Goal: Information Seeking & Learning: Learn about a topic

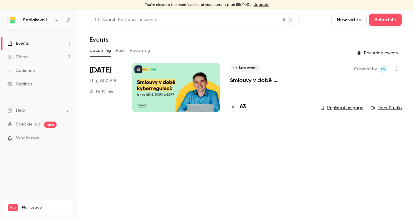
click at [388, 108] on link "Enter Studio" at bounding box center [386, 108] width 31 height 6
click at [119, 52] on button "Past" at bounding box center [120, 51] width 9 height 10
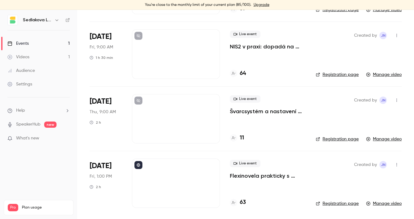
scroll to position [98, 0]
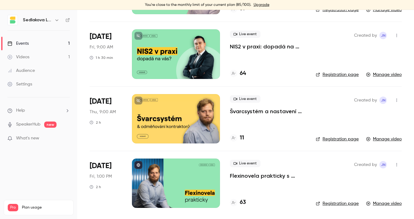
click at [294, 176] on p "Flexinovela prakticky s [PERSON_NAME]" at bounding box center [268, 175] width 76 height 7
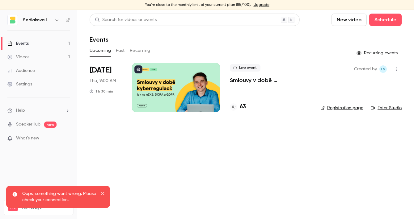
click at [104, 193] on icon "close" at bounding box center [103, 193] width 4 height 5
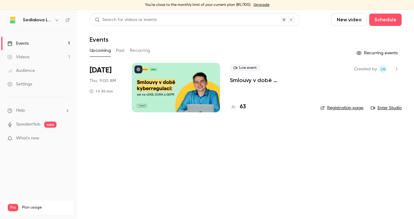
click at [123, 49] on button "Past" at bounding box center [120, 51] width 9 height 10
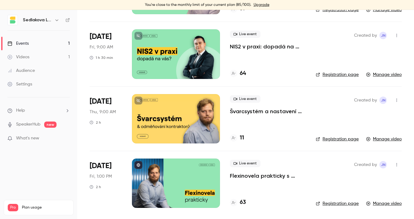
scroll to position [98, 0]
click at [296, 111] on p "Švarcsystém a nastavení odměňování kontraktorů" at bounding box center [268, 111] width 76 height 7
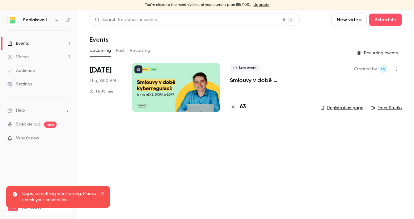
click at [103, 192] on icon "close" at bounding box center [102, 193] width 3 height 3
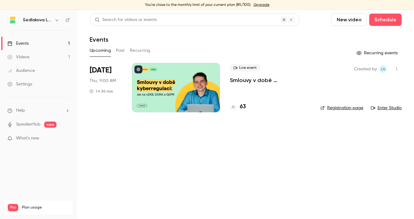
click at [122, 52] on button "Past" at bounding box center [120, 51] width 9 height 10
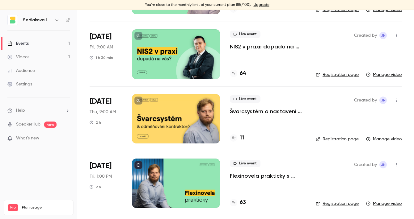
scroll to position [98, 0]
click at [273, 112] on p "Švarcsystém a nastavení odměňování kontraktorů" at bounding box center [268, 111] width 76 height 7
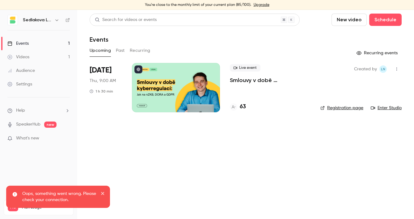
click at [103, 194] on icon "close" at bounding box center [103, 193] width 4 height 5
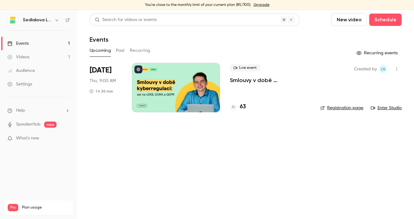
click at [40, 137] on p "What's new" at bounding box center [33, 138] width 53 height 6
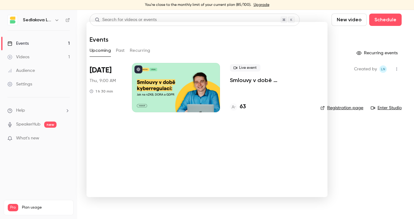
click at [349, 37] on div at bounding box center [207, 109] width 414 height 219
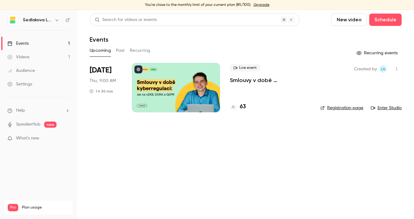
click at [121, 50] on button "Past" at bounding box center [120, 51] width 9 height 10
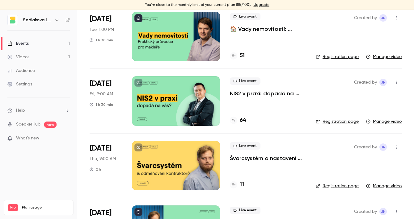
scroll to position [52, 0]
click at [392, 122] on link "Manage video" at bounding box center [384, 121] width 36 height 6
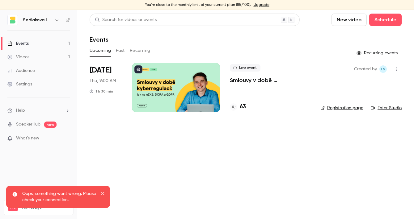
click at [260, 139] on main "Search for videos or events New video Schedule Events Upcoming Past Recurring R…" at bounding box center [245, 114] width 337 height 209
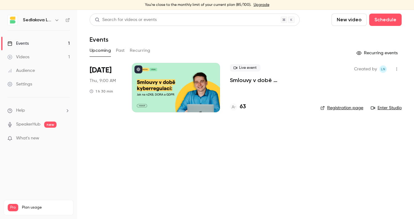
click at [274, 82] on p "Smlouvy v době kyberregulací: jak na nZKB, DORA a GDPR" at bounding box center [270, 80] width 81 height 7
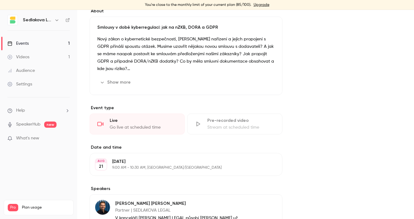
scroll to position [142, 0]
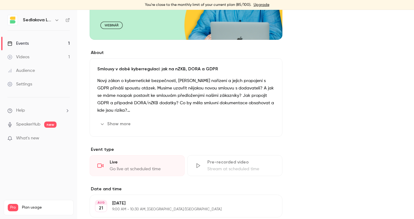
click at [129, 122] on button "Show more" at bounding box center [115, 124] width 37 height 10
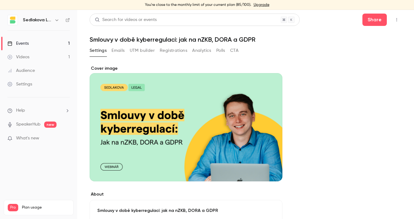
scroll to position [0, 0]
